Goal: Transaction & Acquisition: Purchase product/service

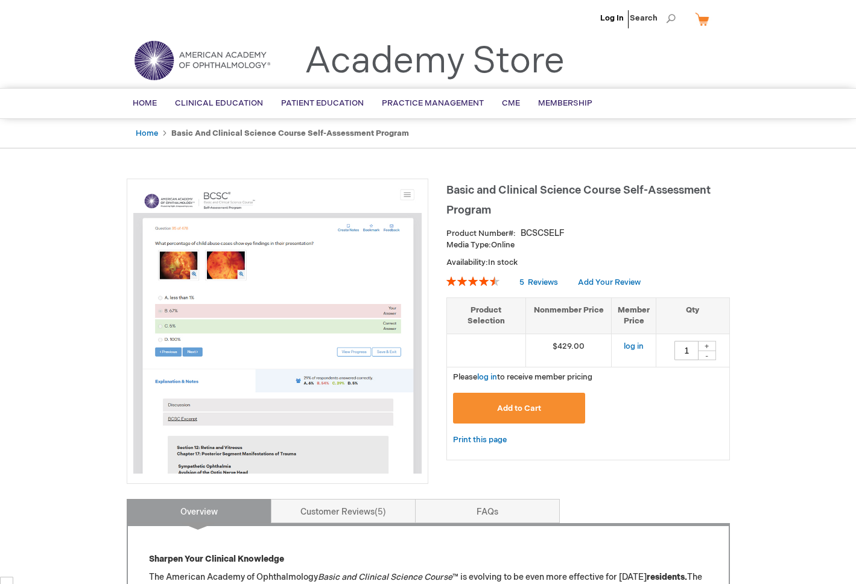
scroll to position [6607, 0]
drag, startPoint x: 550, startPoint y: 342, endPoint x: 594, endPoint y: 348, distance: 44.5
type textarea "$429.00"
click at [594, 348] on td "$429.00" at bounding box center [569, 350] width 86 height 33
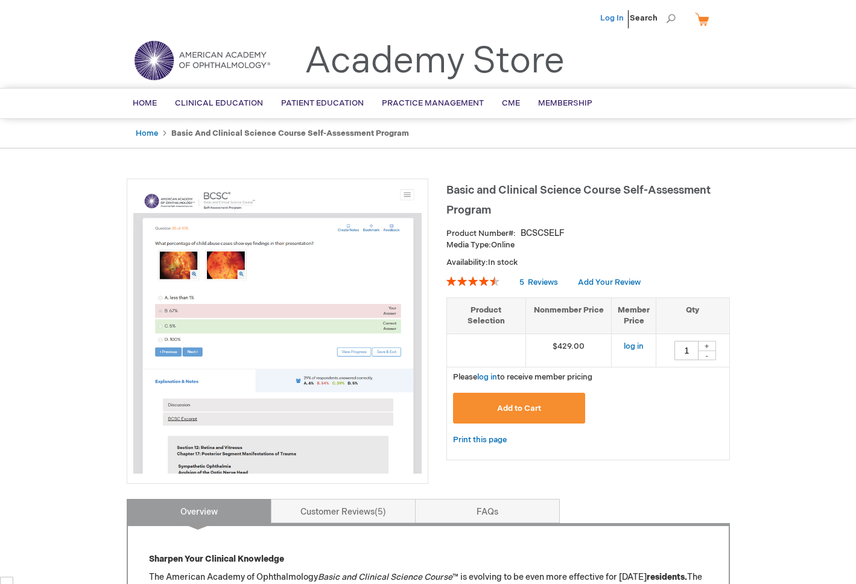
click at [610, 20] on link "Log In" at bounding box center [612, 18] width 24 height 10
drag, startPoint x: 620, startPoint y: 343, endPoint x: 655, endPoint y: 341, distance: 35.7
type textarea "$299.00"
click at [655, 341] on td "$299.00" at bounding box center [634, 350] width 45 height 33
click at [643, 388] on div "Add to Cart" at bounding box center [589, 410] width 284 height 46
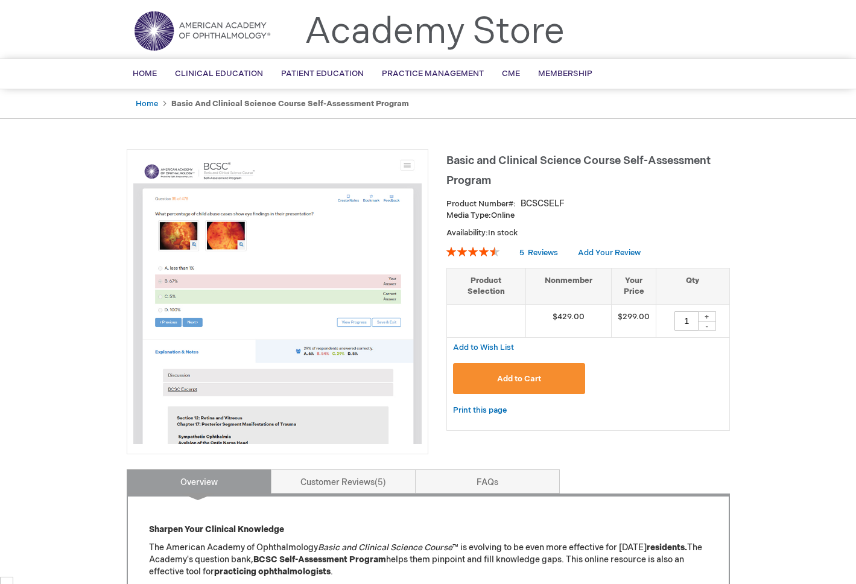
scroll to position [291, 0]
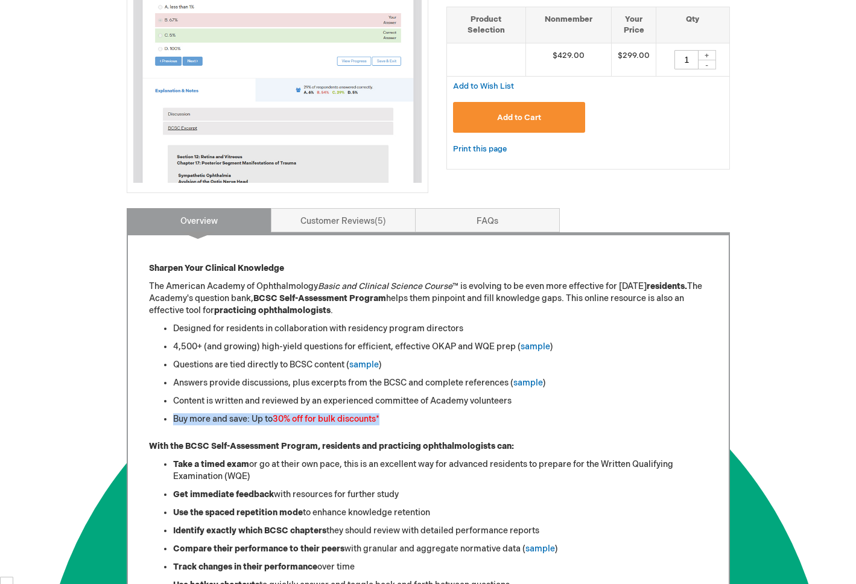
drag, startPoint x: 394, startPoint y: 425, endPoint x: 164, endPoint y: 413, distance: 230.8
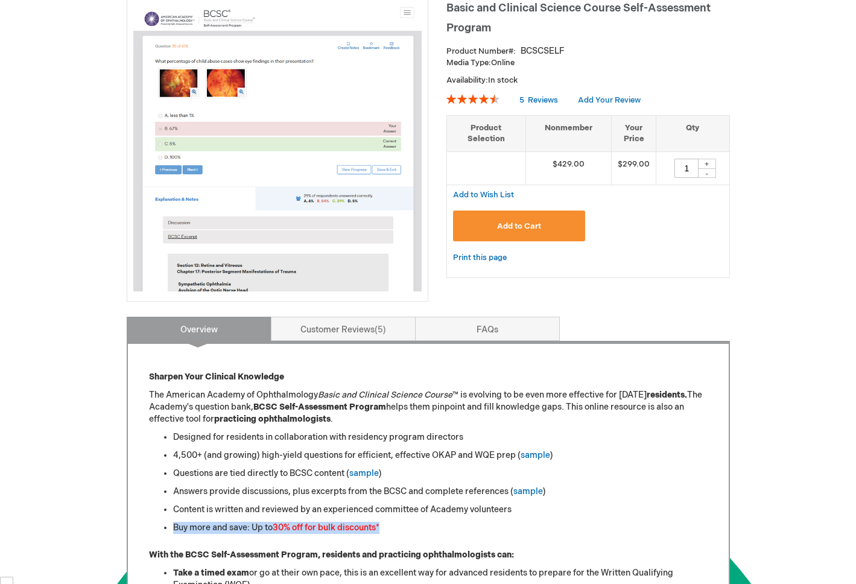
scroll to position [0, 0]
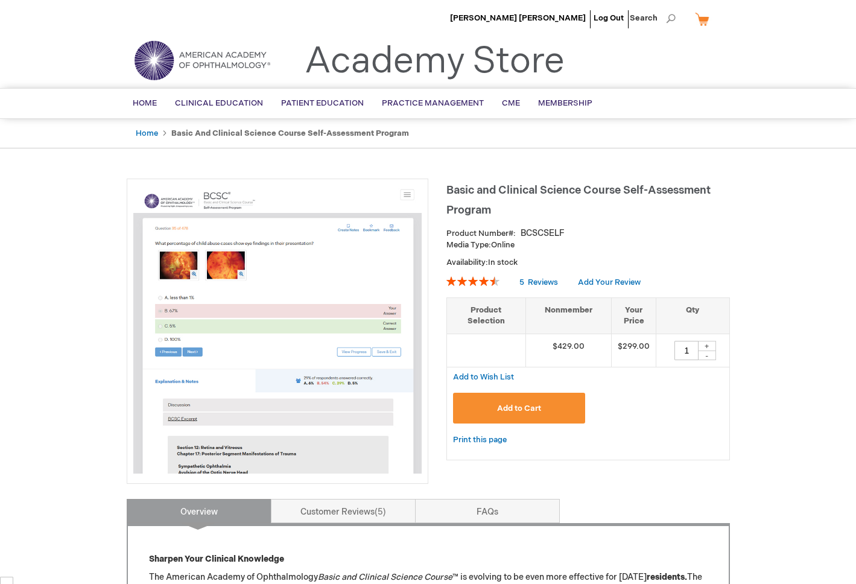
click at [722, 415] on div "Add to Cart" at bounding box center [588, 413] width 270 height 40
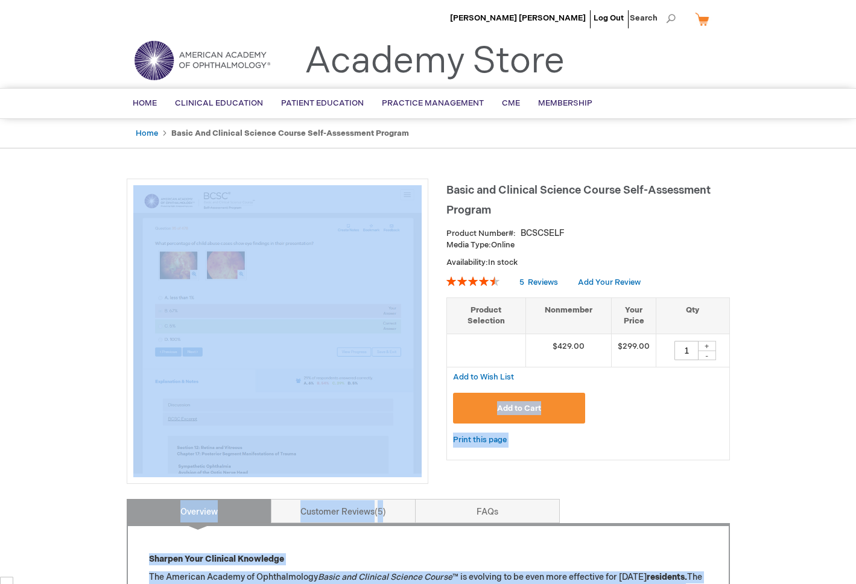
drag, startPoint x: 442, startPoint y: 275, endPoint x: 696, endPoint y: 393, distance: 279.7
click at [696, 393] on div "Add to Cart" at bounding box center [588, 413] width 270 height 40
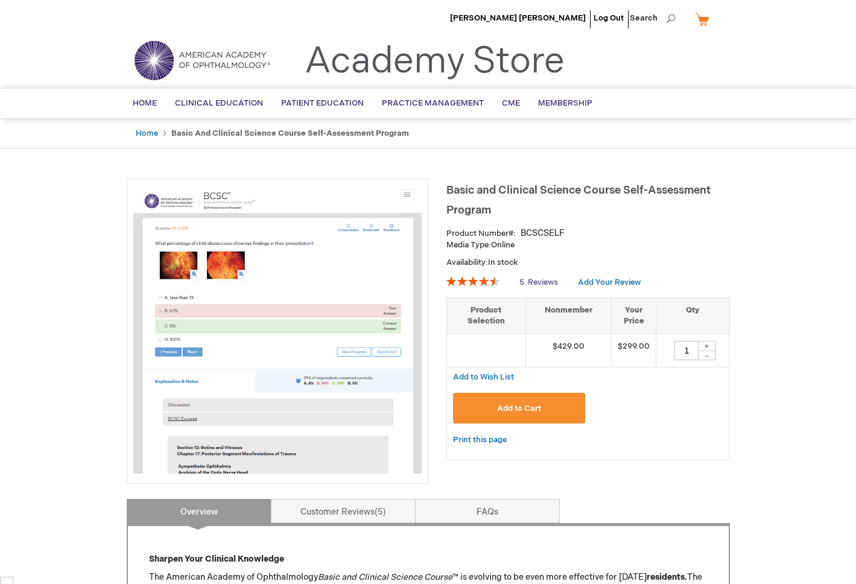
click at [530, 282] on span "Reviews" at bounding box center [543, 283] width 30 height 10
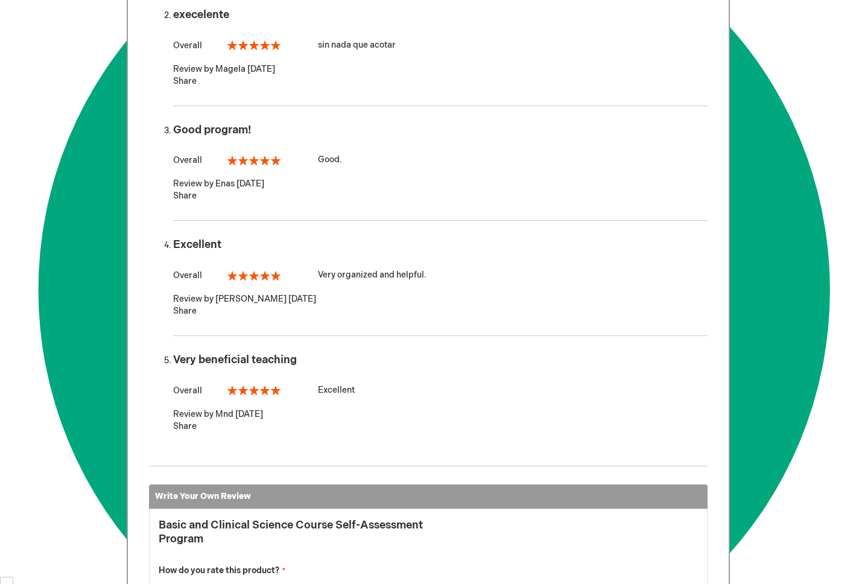
scroll to position [117, 0]
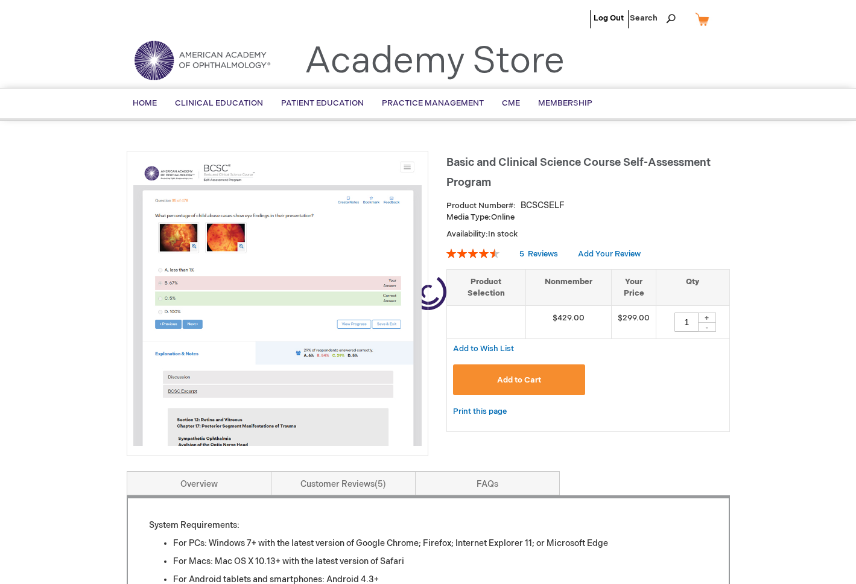
scroll to position [6616, 0]
type input "1"
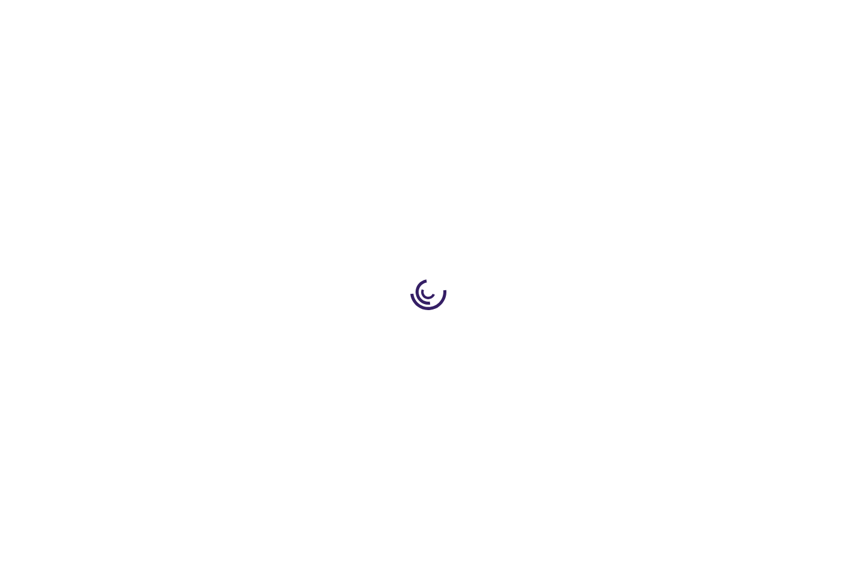
type input "1"
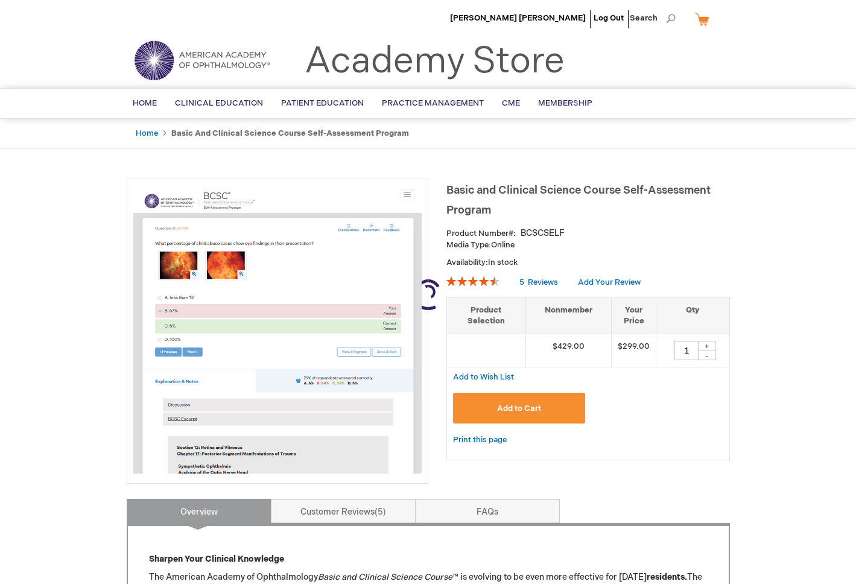
scroll to position [6607, 0]
